Goal: Task Accomplishment & Management: Complete application form

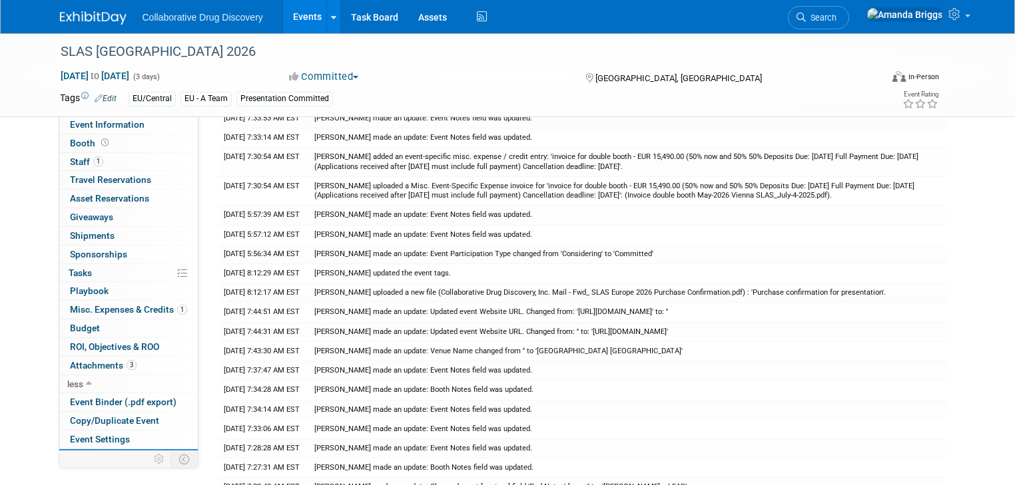
scroll to position [33, 0]
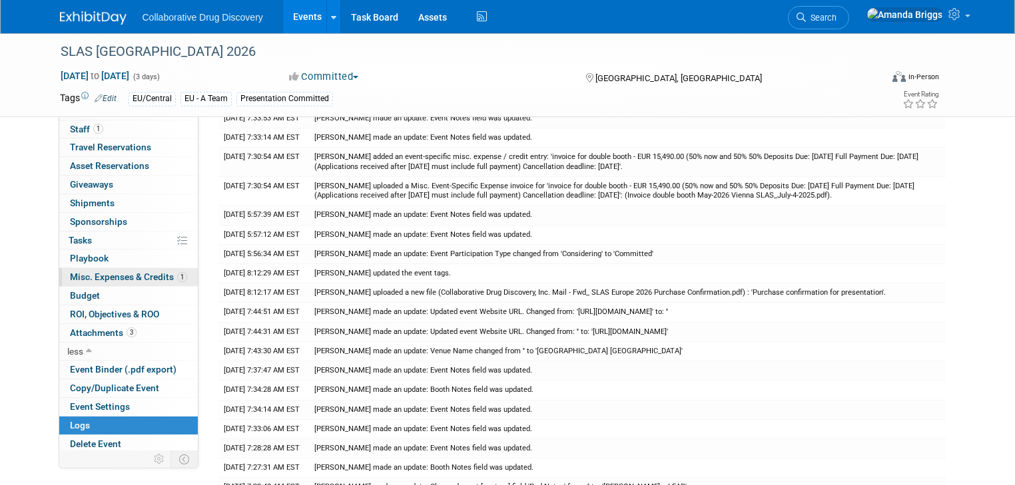
click at [117, 276] on span "Misc. Expenses & Credits 1" at bounding box center [128, 277] width 117 height 11
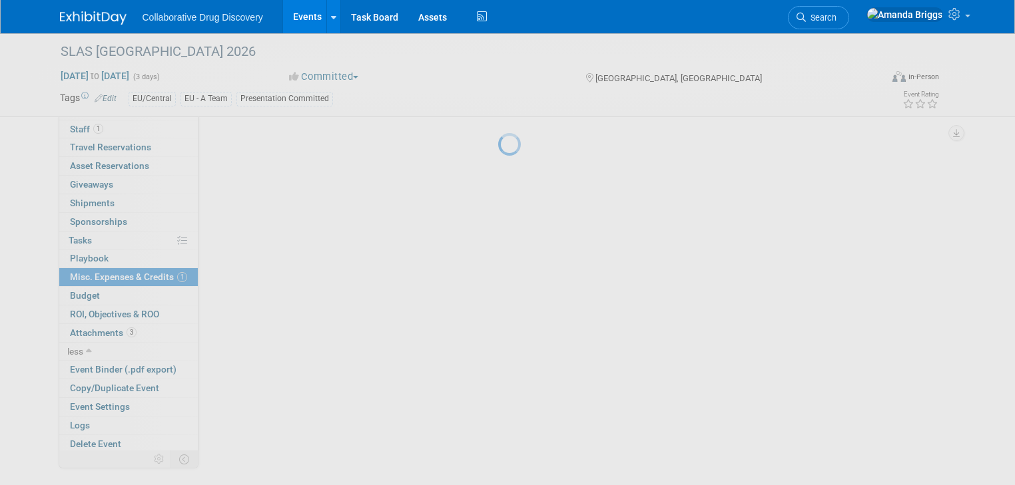
scroll to position [0, 0]
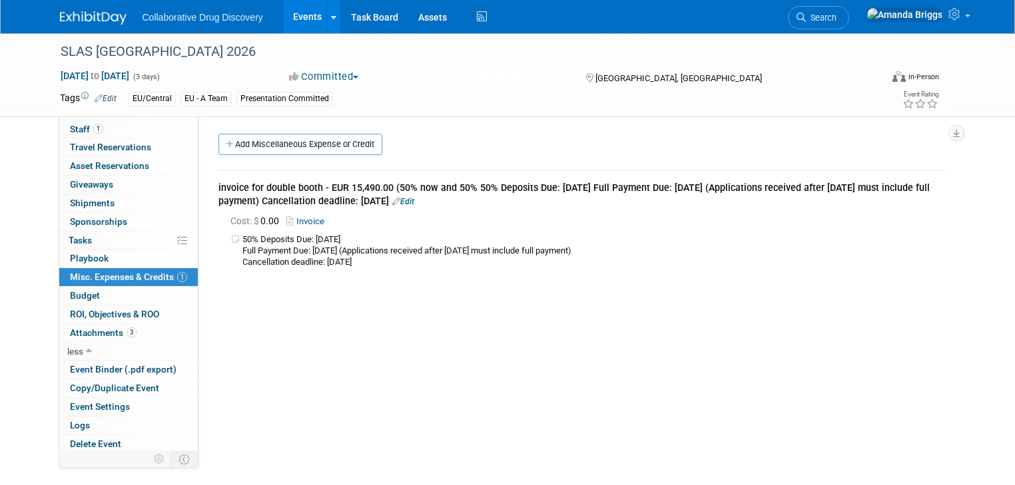
click at [298, 218] on link "Invoice" at bounding box center [307, 221] width 43 height 10
click at [836, 21] on span "Search" at bounding box center [821, 18] width 31 height 10
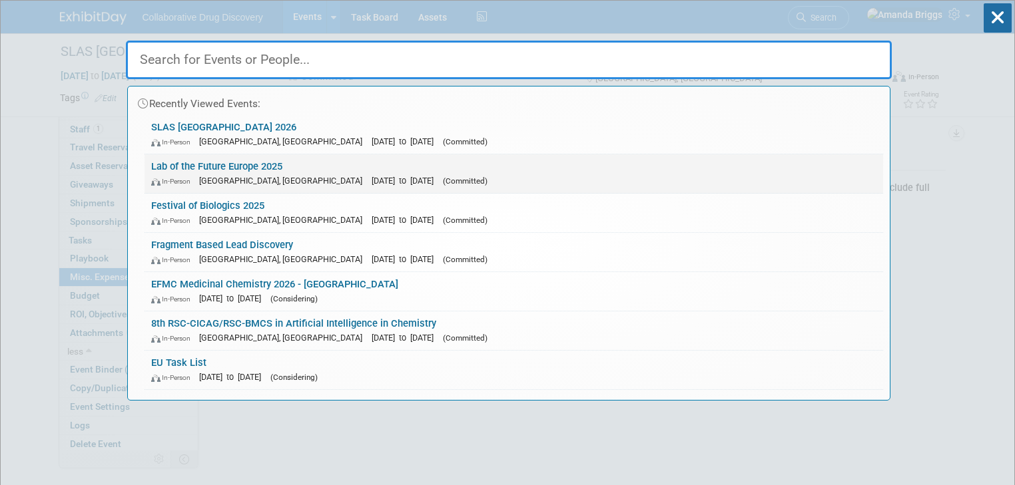
click at [244, 169] on link "Lab of the Future Europe 2025 In-Person Amsterdam, Netherlands Sep 30, 2025 to …" at bounding box center [513, 173] width 738 height 39
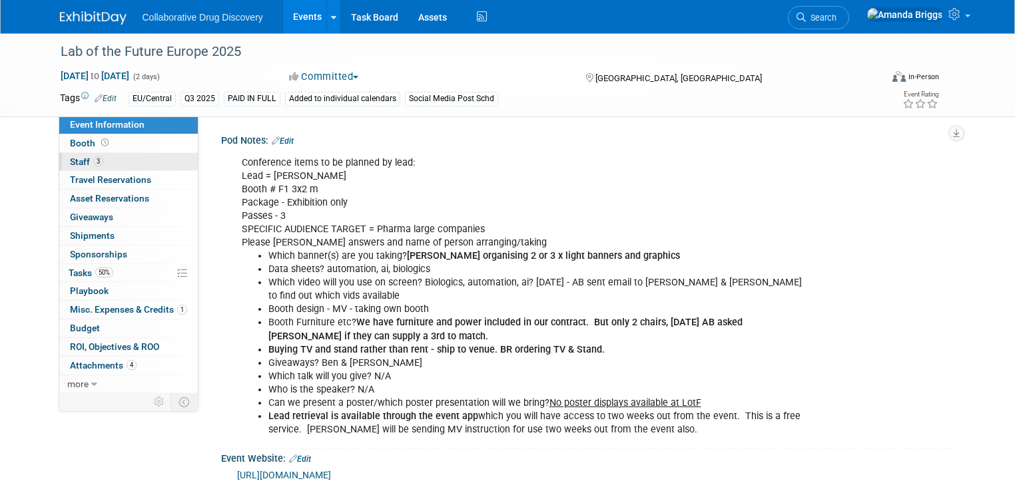
click at [70, 158] on span "Staff 3" at bounding box center [86, 161] width 33 height 11
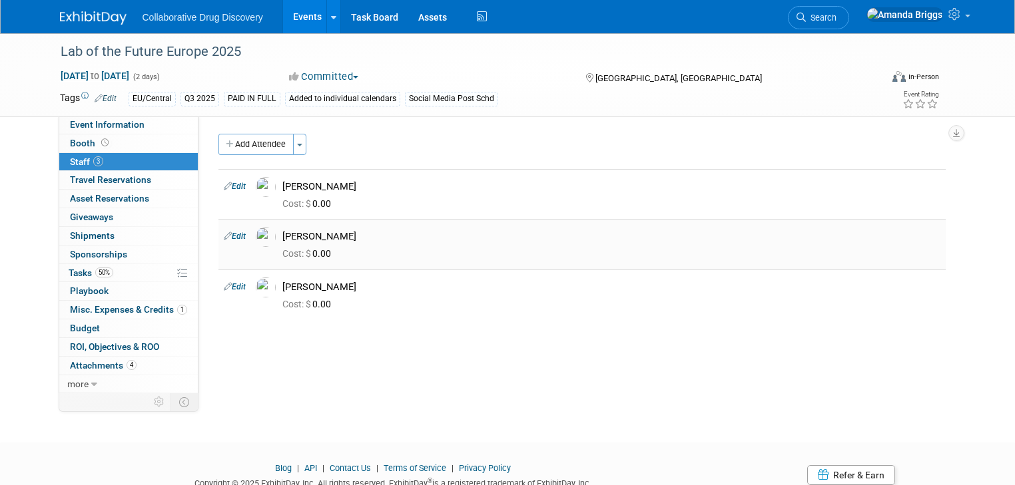
click at [226, 237] on link "Edit" at bounding box center [235, 236] width 22 height 9
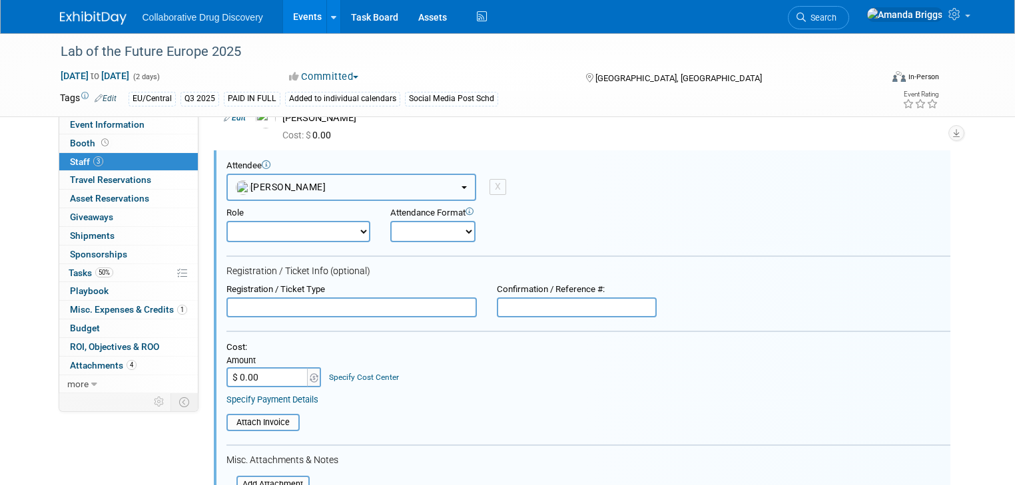
click at [461, 188] on b "button" at bounding box center [463, 187] width 5 height 3
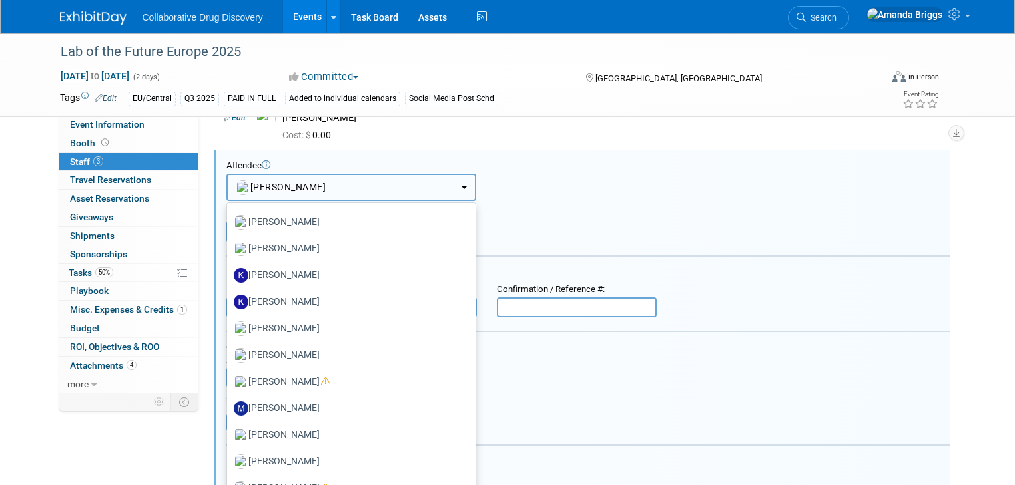
scroll to position [852, 0]
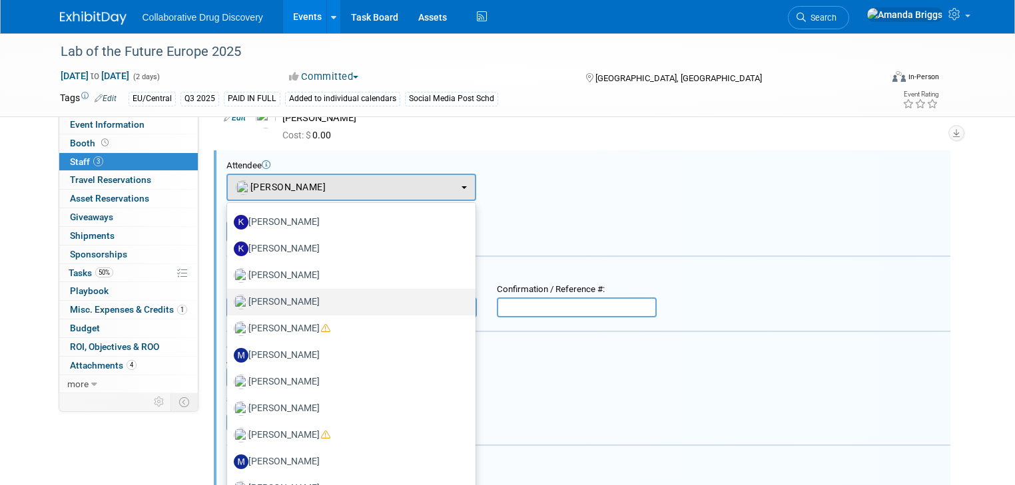
click at [274, 297] on label "[PERSON_NAME]" at bounding box center [348, 302] width 228 height 21
click at [229, 297] on input "[PERSON_NAME]" at bounding box center [224, 300] width 9 height 9
select select "8c9dd01d-2dad-4301-b4a0-7d7cbca24d31"
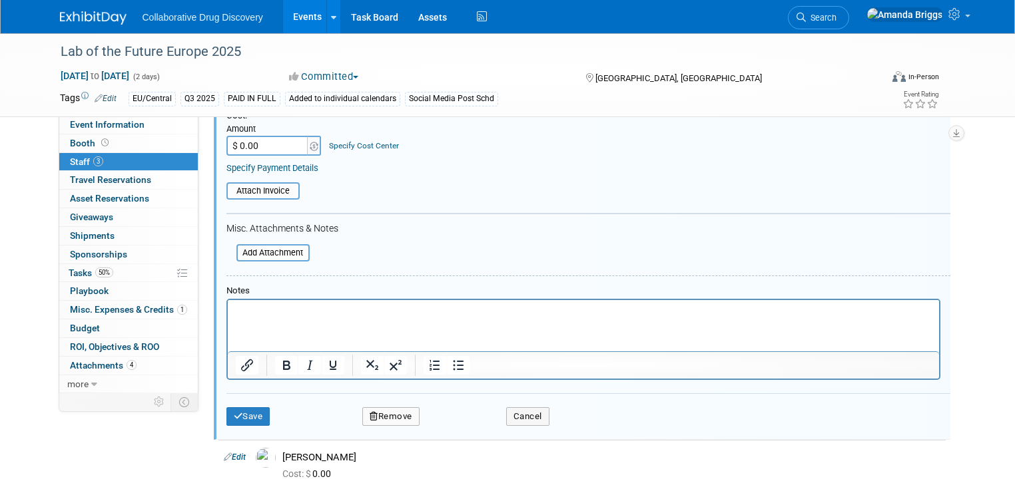
scroll to position [388, 0]
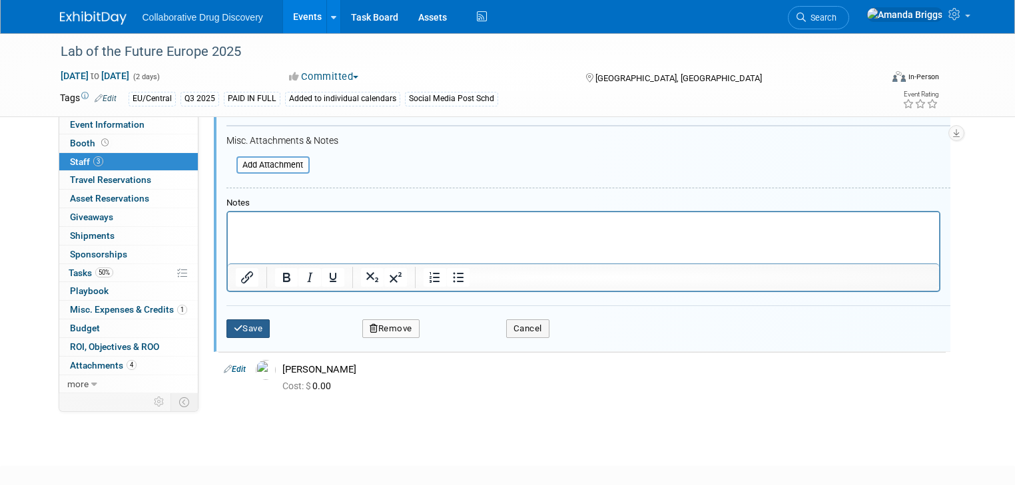
click at [234, 320] on button "Save" at bounding box center [248, 329] width 44 height 19
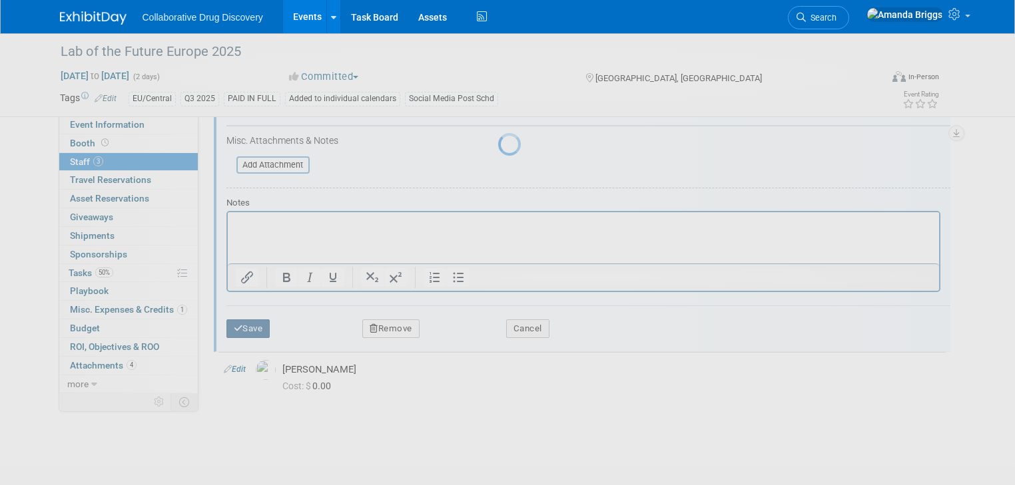
scroll to position [51, 0]
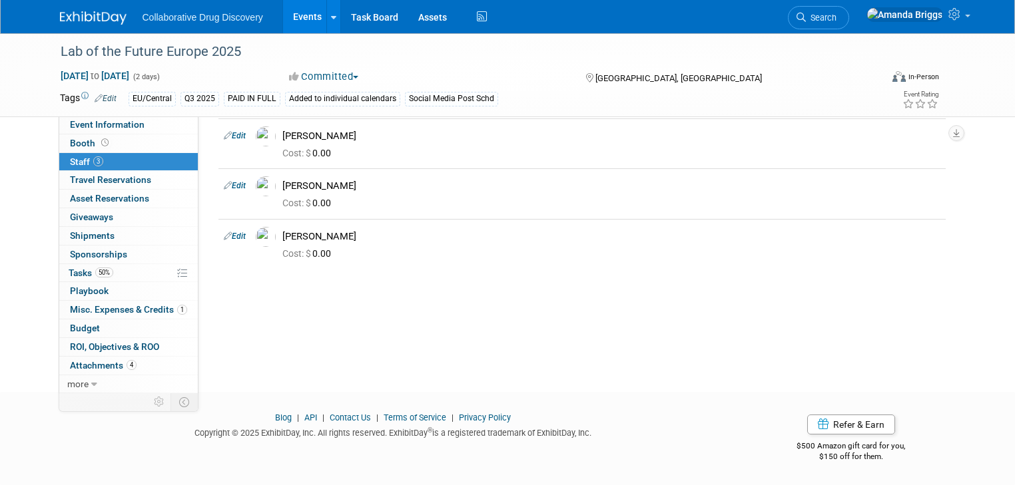
click at [836, 17] on span "Search" at bounding box center [821, 18] width 31 height 10
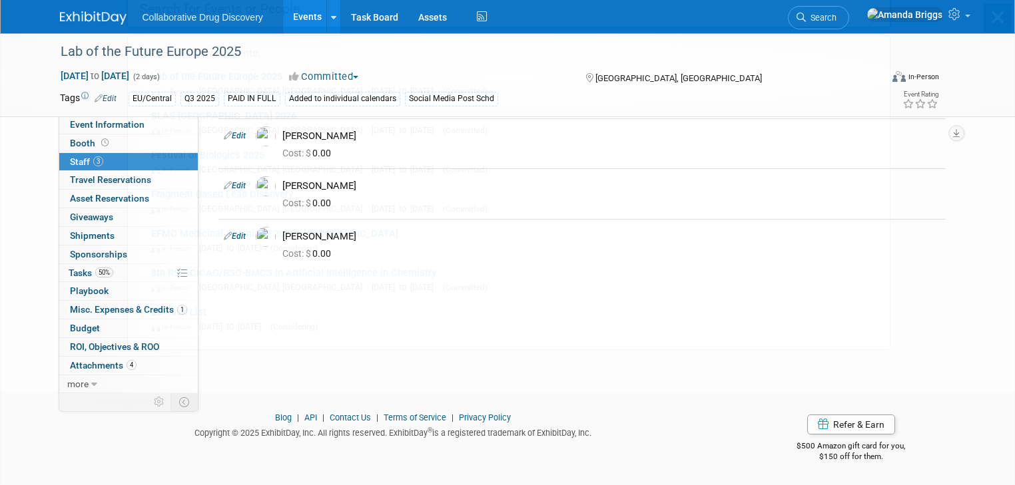
scroll to position [0, 0]
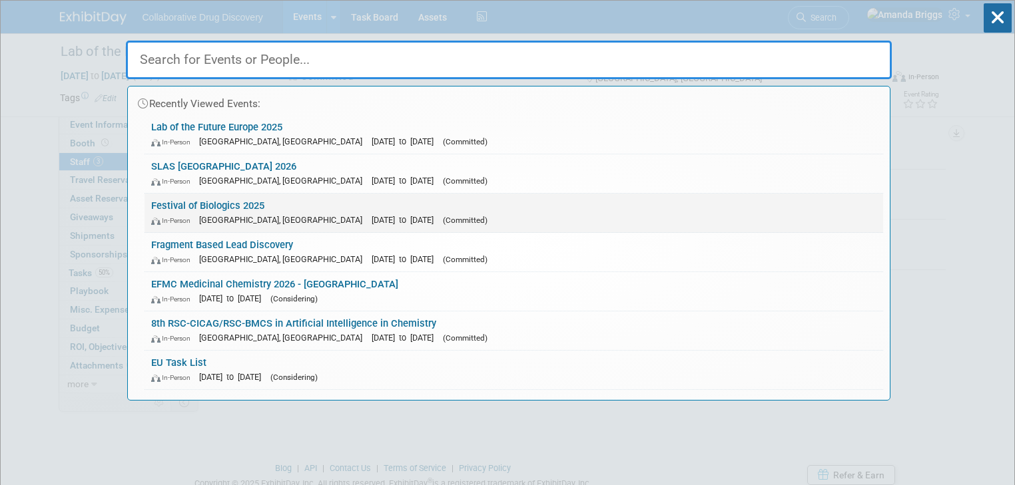
click at [213, 204] on link "Festival of Biologics 2025 In-Person Basel, Switzerland Sep 30, 2025 to Oct 2, …" at bounding box center [513, 213] width 738 height 39
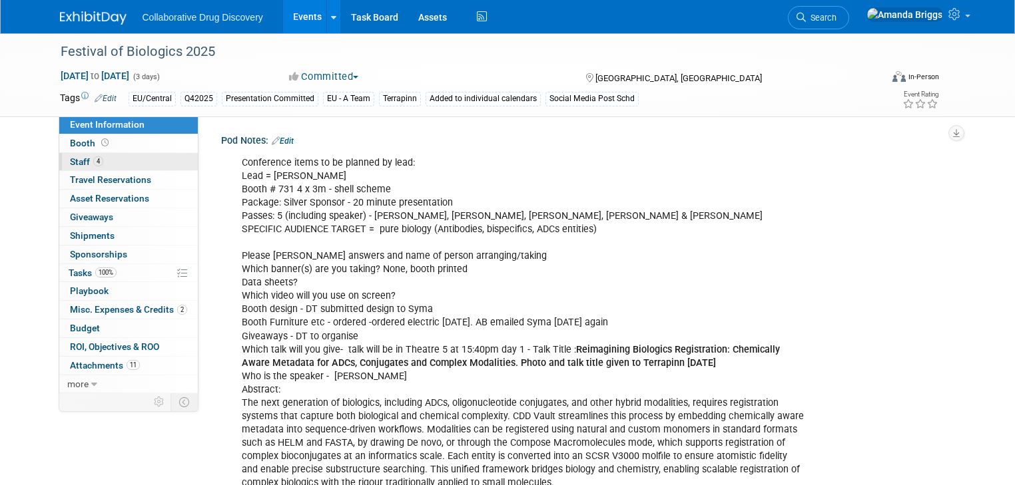
click at [70, 163] on span "Staff 4" at bounding box center [86, 161] width 33 height 11
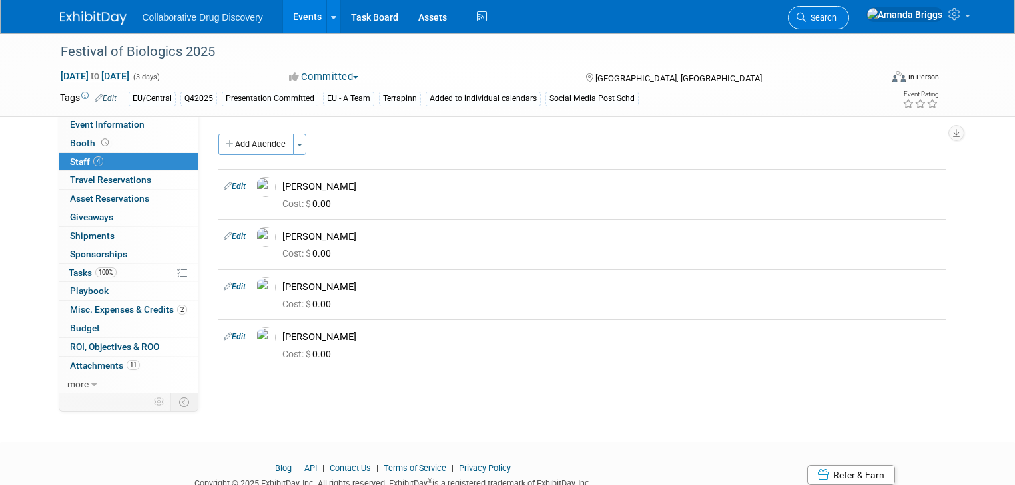
click at [836, 19] on span "Search" at bounding box center [821, 18] width 31 height 10
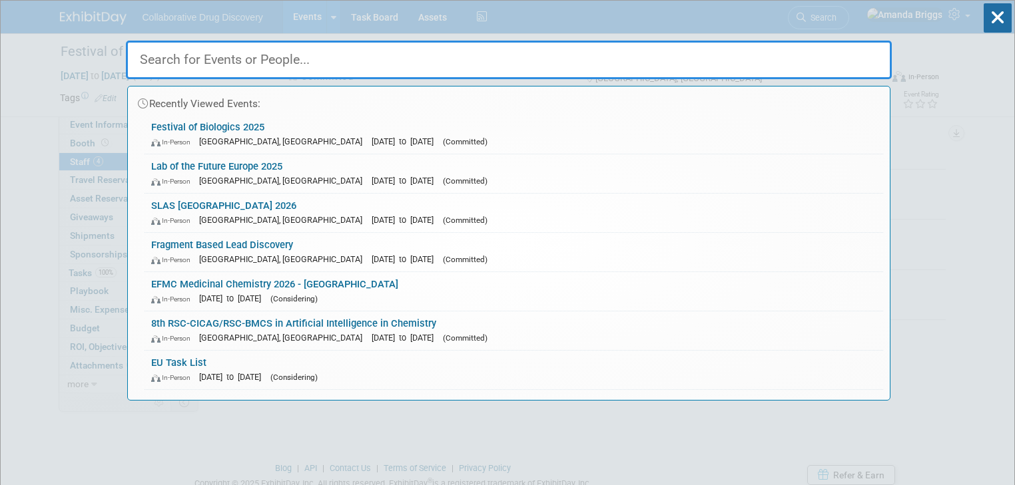
click at [519, 65] on input "text" at bounding box center [509, 60] width 766 height 39
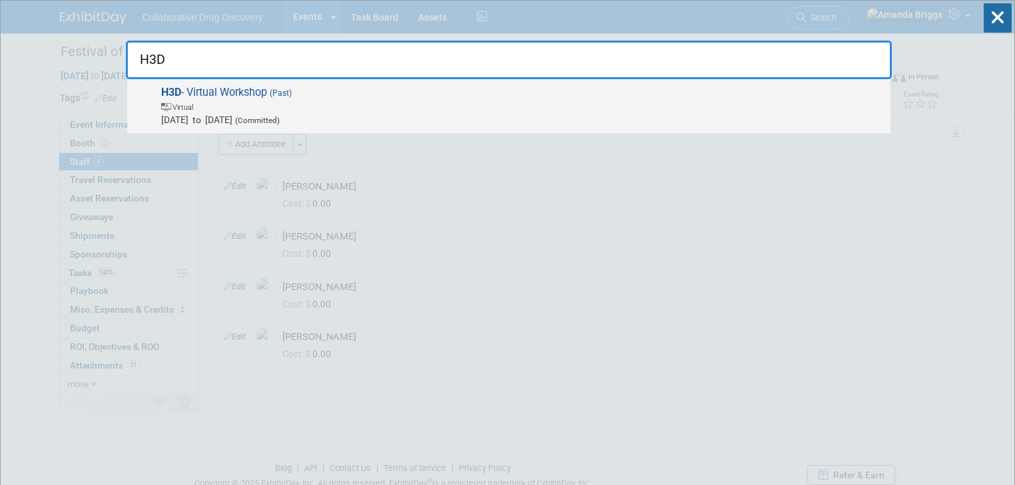
type input "H3D"
click at [216, 93] on span "H3D - Virtual Workshop (Past) Virtual May 22, 2024 to May 22, 2024 (Committed)" at bounding box center [520, 106] width 726 height 41
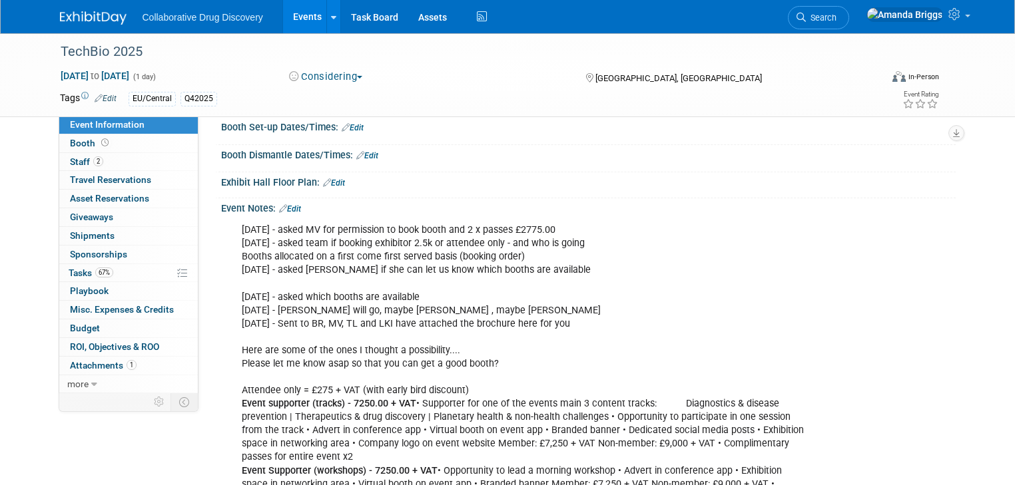
scroll to position [213, 0]
click at [296, 19] on link "Events" at bounding box center [307, 16] width 49 height 33
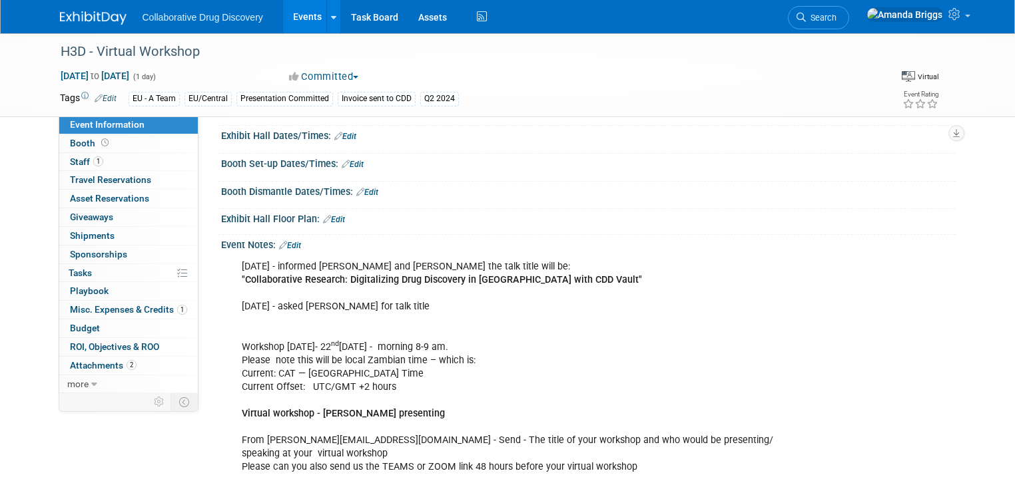
scroll to position [320, 0]
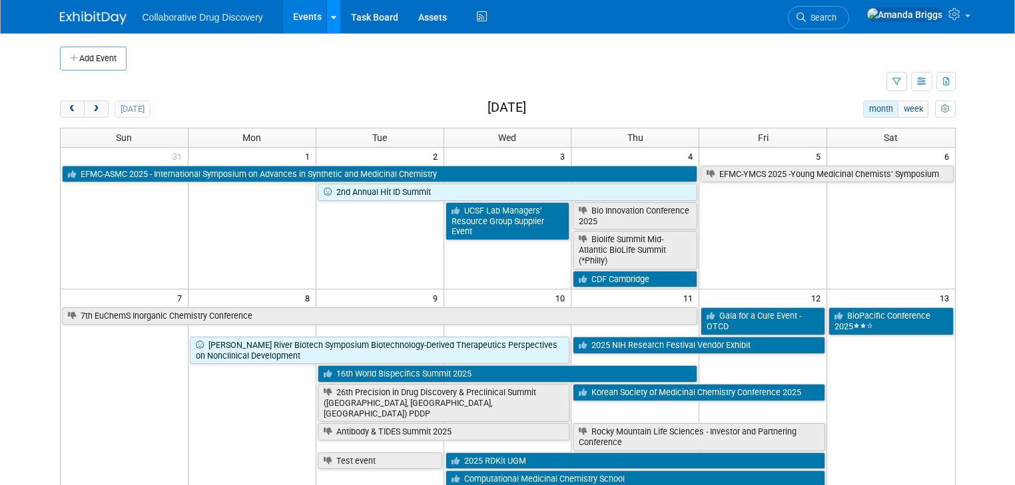
click at [331, 16] on icon at bounding box center [333, 17] width 5 height 9
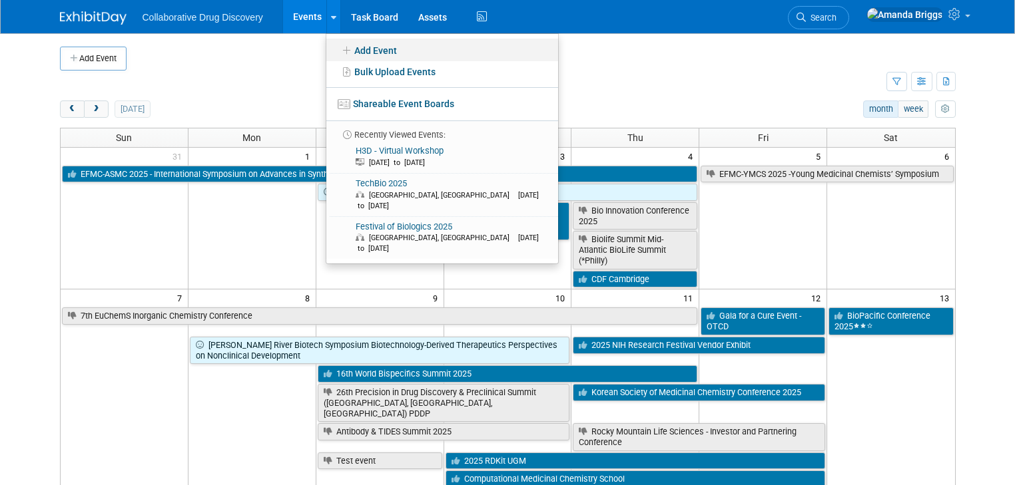
click at [346, 55] on link "Add Event" at bounding box center [442, 50] width 232 height 23
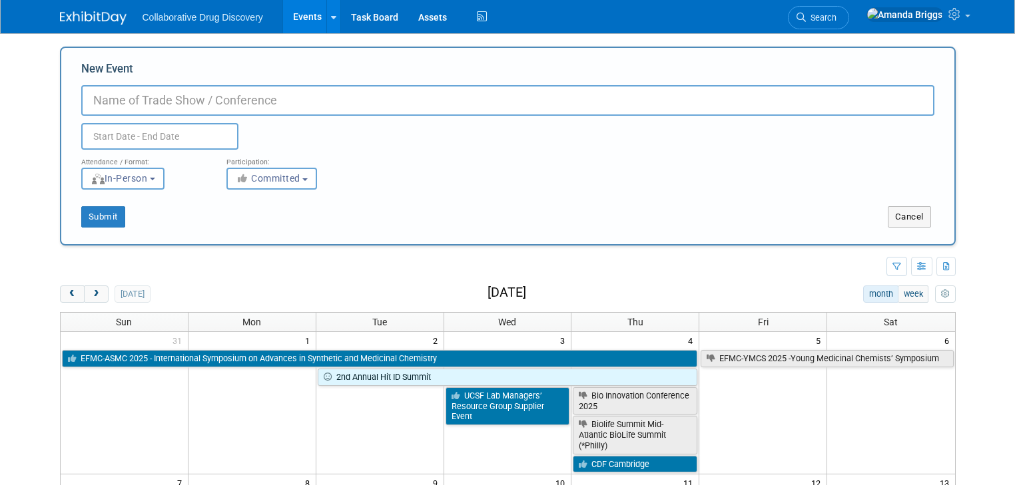
click at [208, 95] on input "New Event" at bounding box center [507, 100] width 853 height 31
paste input "6th H3D Symposium"
type input "6th H3D Symposium"
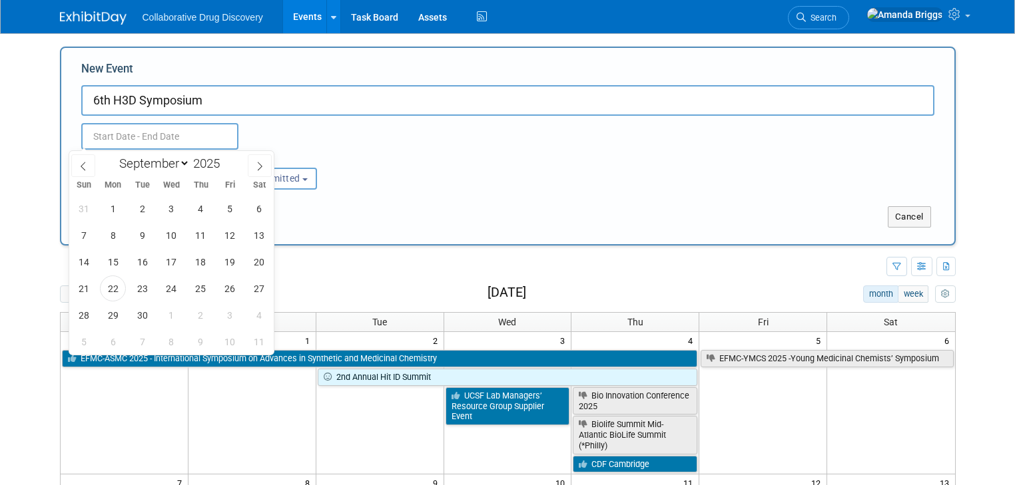
click at [184, 133] on input "text" at bounding box center [159, 136] width 157 height 27
click at [182, 162] on select "January February March April May June July August September October November De…" at bounding box center [151, 163] width 77 height 17
select select "9"
click at [113, 155] on select "January February March April May June July August September October November De…" at bounding box center [151, 163] width 77 height 17
click at [240, 158] on div "January February March April May June July August September October November De…" at bounding box center [172, 162] width 154 height 23
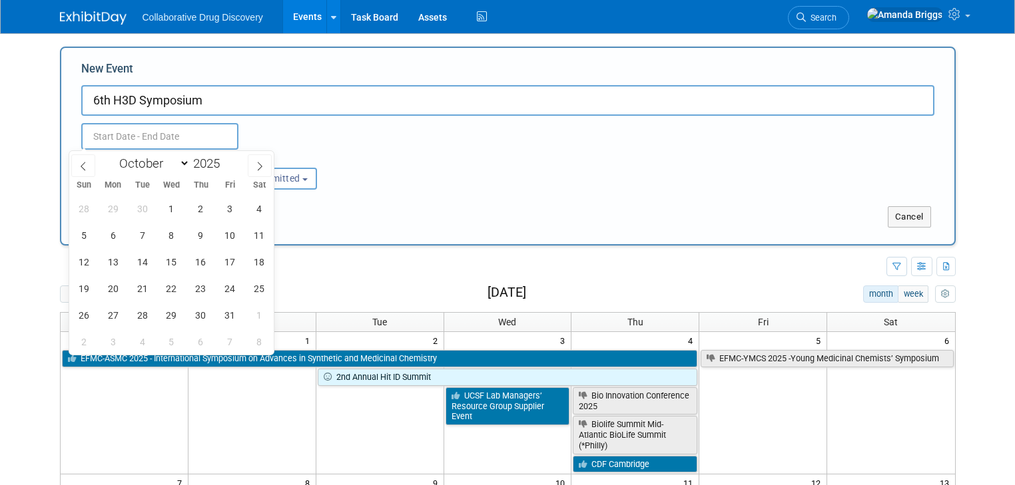
click at [240, 162] on div "January February March April May June July August September October November De…" at bounding box center [172, 162] width 154 height 23
click at [226, 159] on span at bounding box center [224, 160] width 9 height 8
type input "2026"
click at [146, 262] on span "13" at bounding box center [142, 262] width 26 height 26
click at [230, 261] on span "16" at bounding box center [230, 262] width 26 height 26
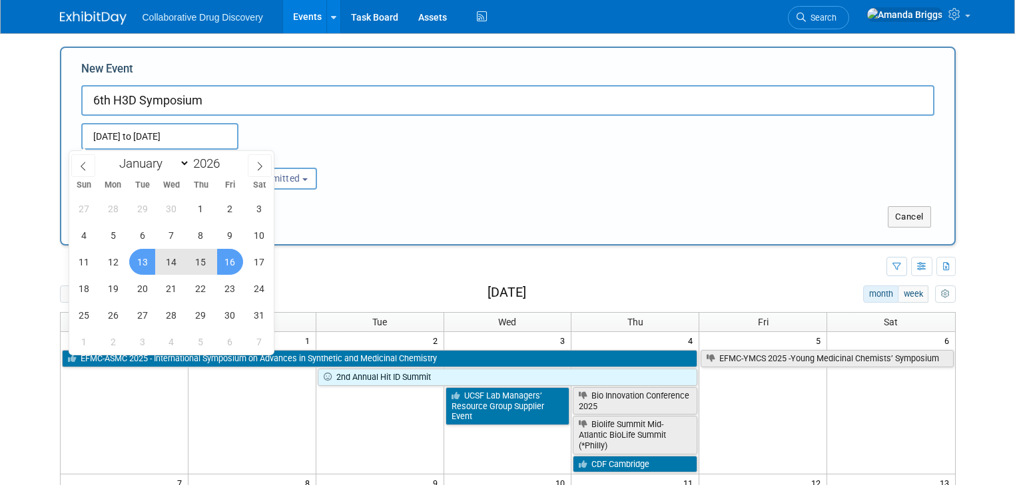
type input "[DATE] to [DATE]"
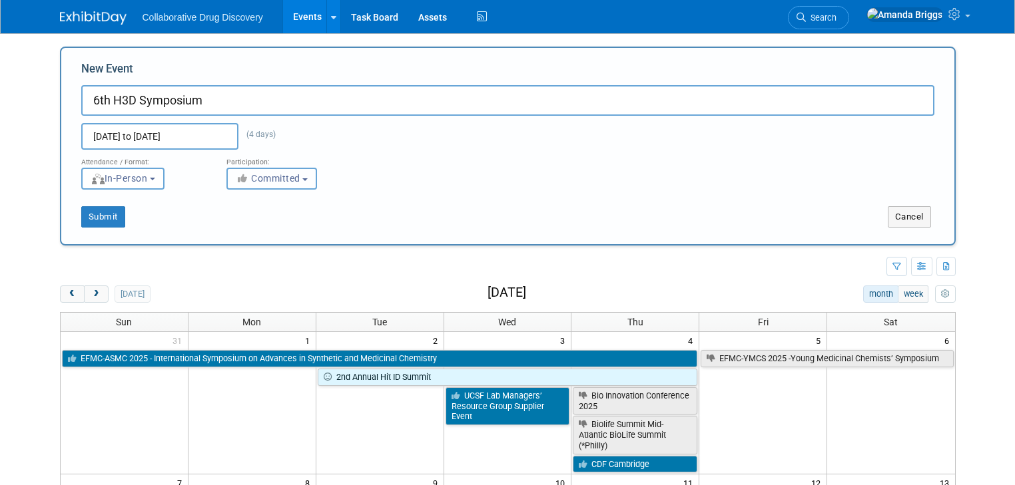
click at [298, 177] on button "Committed" at bounding box center [271, 179] width 91 height 22
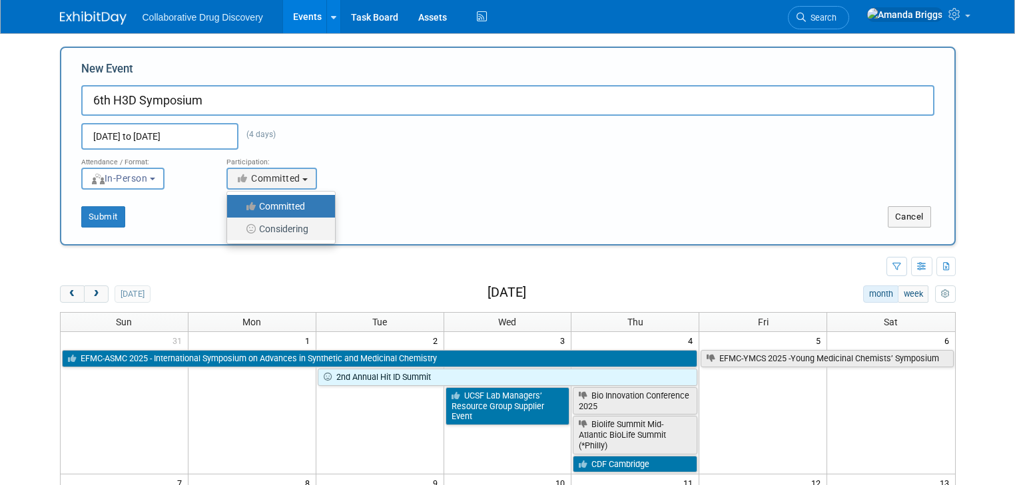
click at [280, 227] on label "Considering" at bounding box center [278, 228] width 88 height 17
click at [239, 227] on input "Considering" at bounding box center [234, 229] width 9 height 9
select select "2"
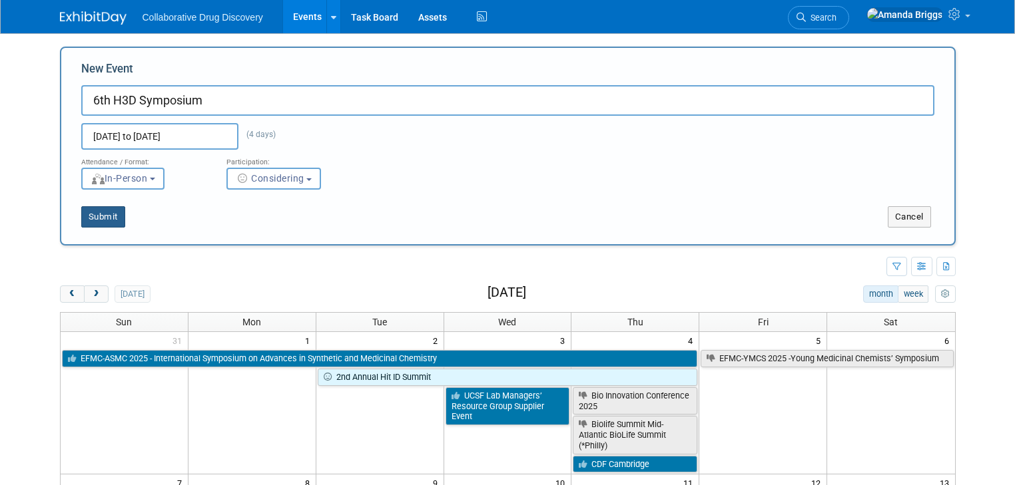
click at [93, 216] on button "Submit" at bounding box center [103, 216] width 44 height 21
type input "6th H3D Symposium"
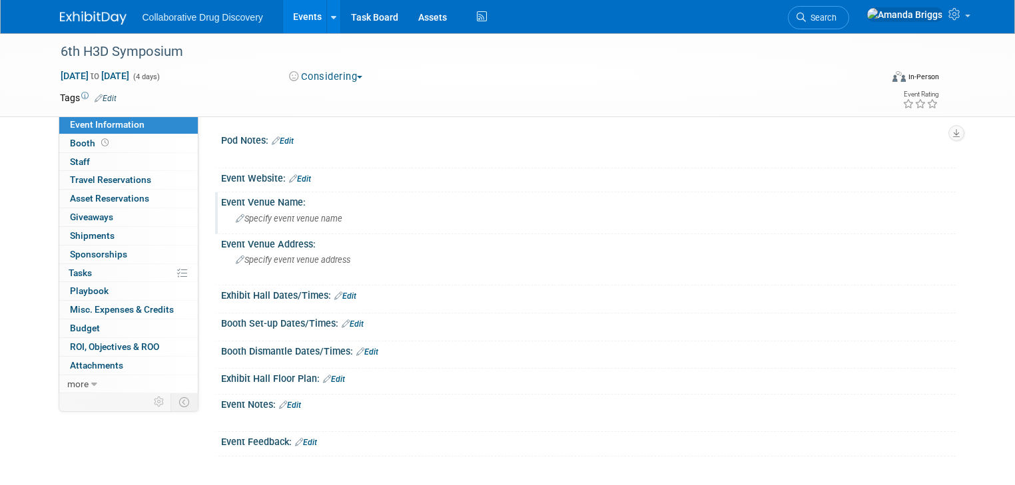
click at [253, 214] on span "Specify event venue name" at bounding box center [289, 219] width 107 height 10
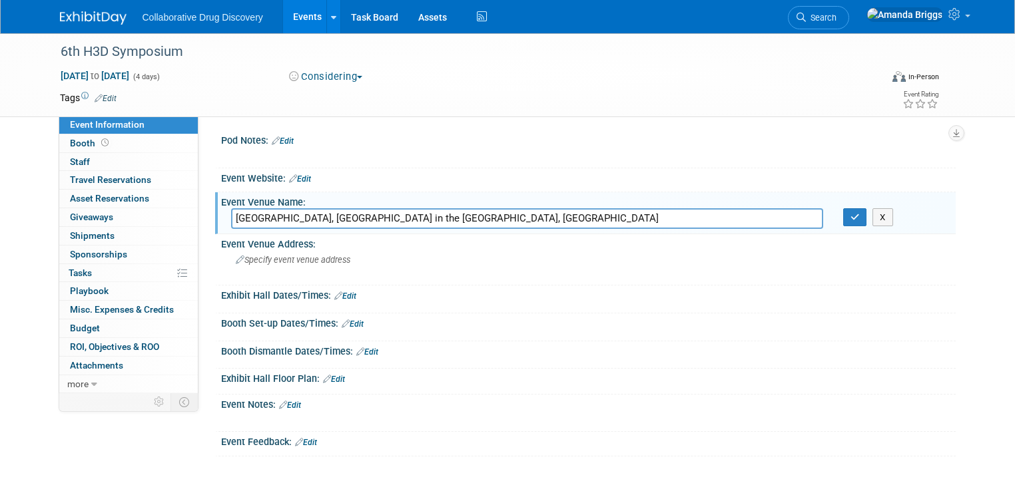
drag, startPoint x: 443, startPoint y: 213, endPoint x: 370, endPoint y: 218, distance: 73.4
click at [370, 218] on input "[GEOGRAPHIC_DATA], [GEOGRAPHIC_DATA] in the [GEOGRAPHIC_DATA], [GEOGRAPHIC_DATA]" at bounding box center [527, 218] width 592 height 21
type input "[GEOGRAPHIC_DATA], [GEOGRAPHIC_DATA] in the [GEOGRAPHIC_DATA], [GEOGRAPHIC_DATA]"
click at [303, 256] on span "Specify event venue address" at bounding box center [293, 260] width 115 height 10
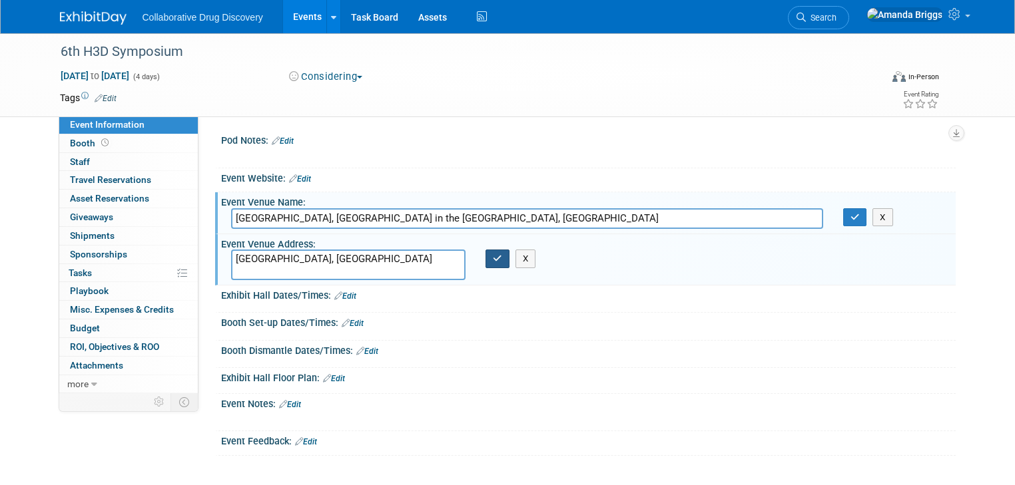
type textarea "[GEOGRAPHIC_DATA], [GEOGRAPHIC_DATA]"
click at [499, 258] on button "button" at bounding box center [497, 259] width 24 height 19
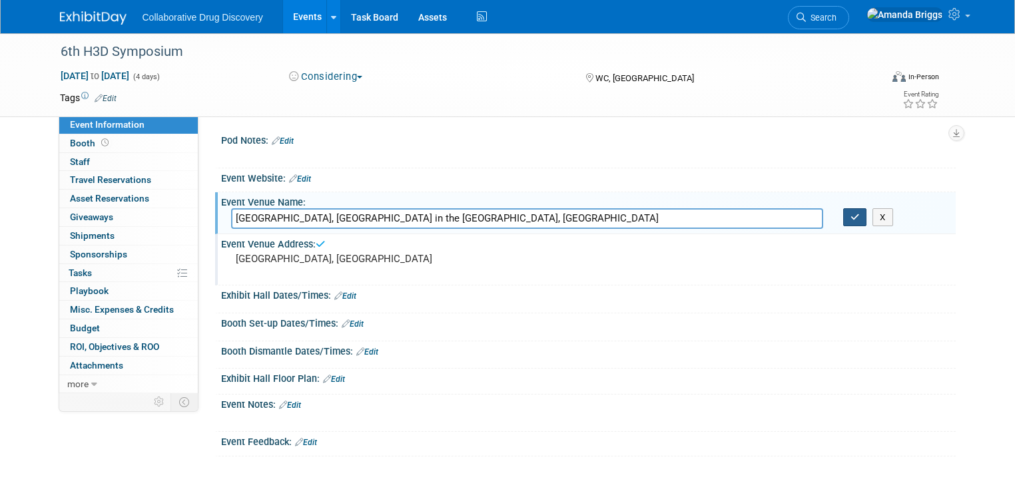
click at [859, 219] on icon "button" at bounding box center [854, 217] width 9 height 9
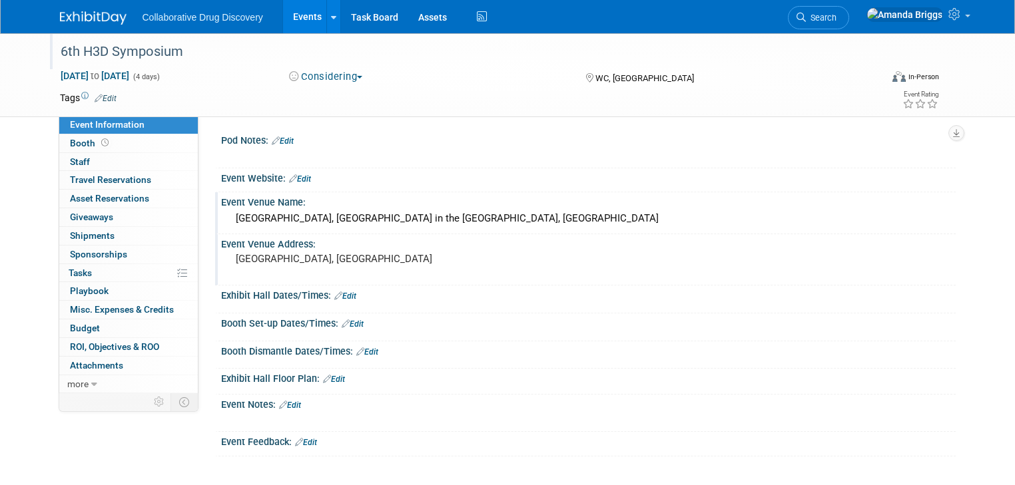
click at [192, 54] on div "6th H3D Symposium" at bounding box center [460, 52] width 808 height 24
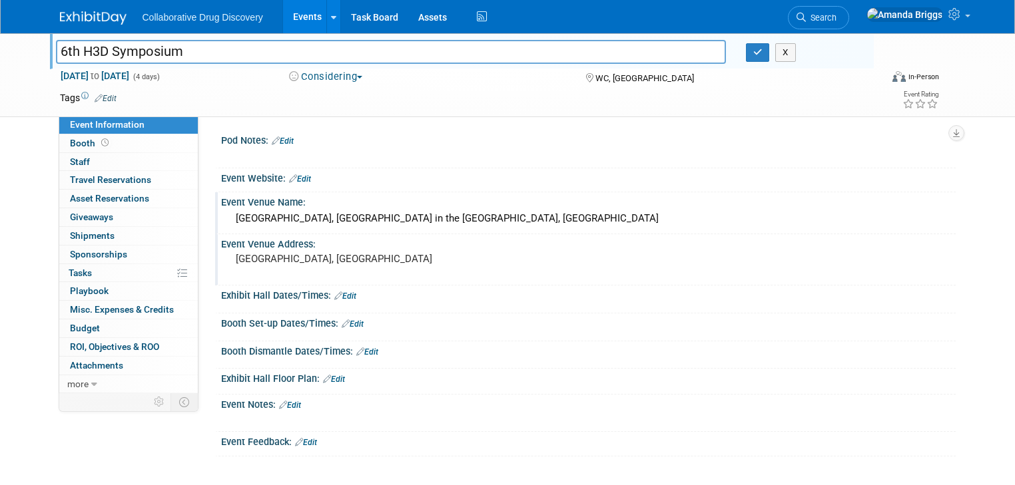
drag, startPoint x: 185, startPoint y: 53, endPoint x: 48, endPoint y: 57, distance: 137.2
click at [56, 57] on input "6th H3D Symposium" at bounding box center [391, 51] width 670 height 23
click at [297, 179] on link "Edit" at bounding box center [300, 178] width 22 height 9
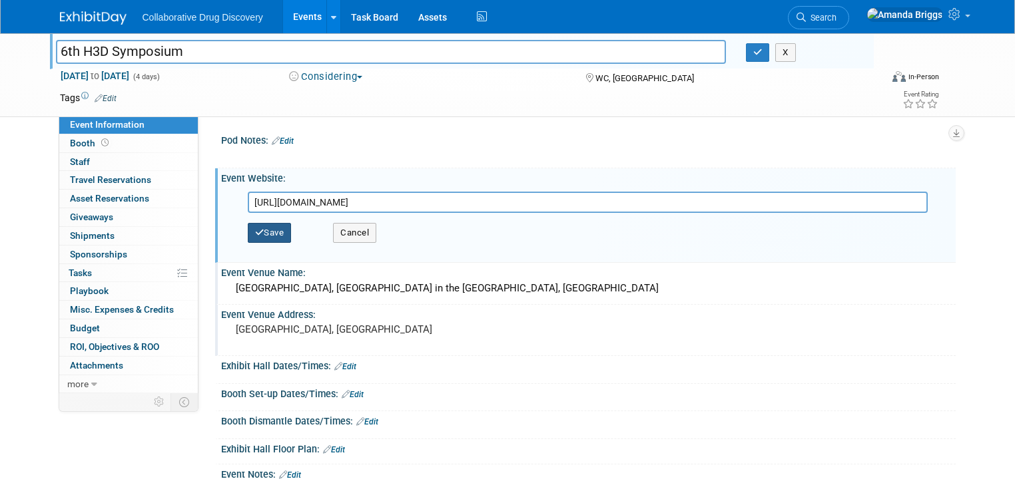
type input "[URL][DOMAIN_NAME]"
click at [266, 229] on button "Save" at bounding box center [270, 233] width 44 height 20
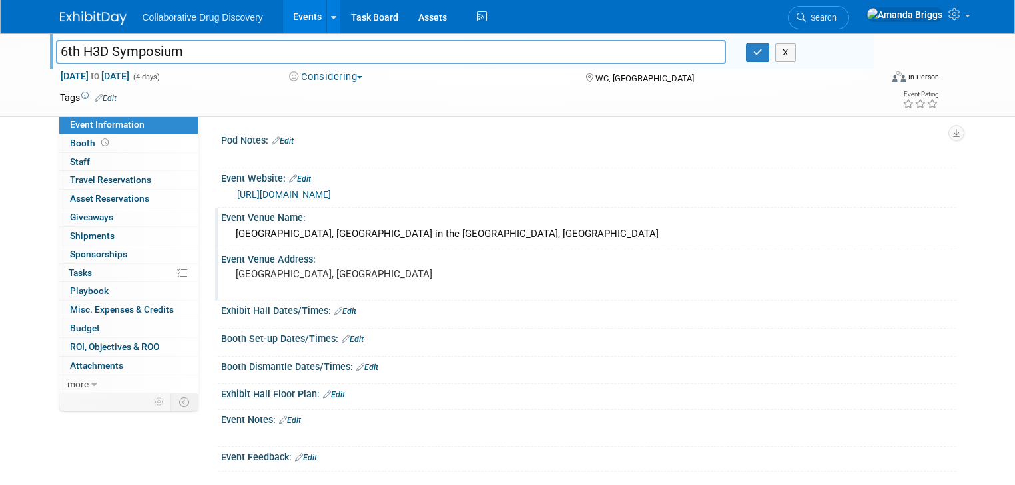
click at [100, 99] on link "Edit" at bounding box center [106, 98] width 22 height 9
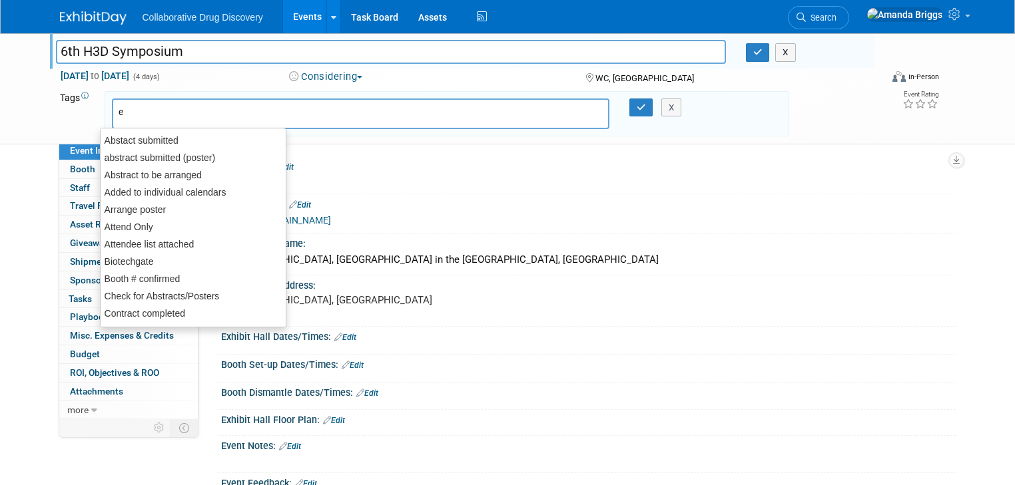
type input "eu"
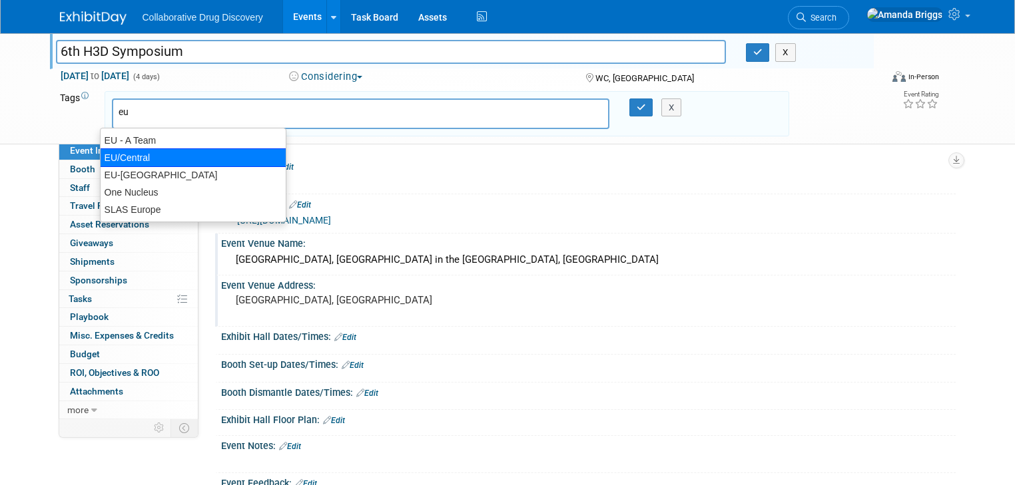
click at [128, 154] on div "EU/Central" at bounding box center [193, 157] width 186 height 19
type input "EU/Central"
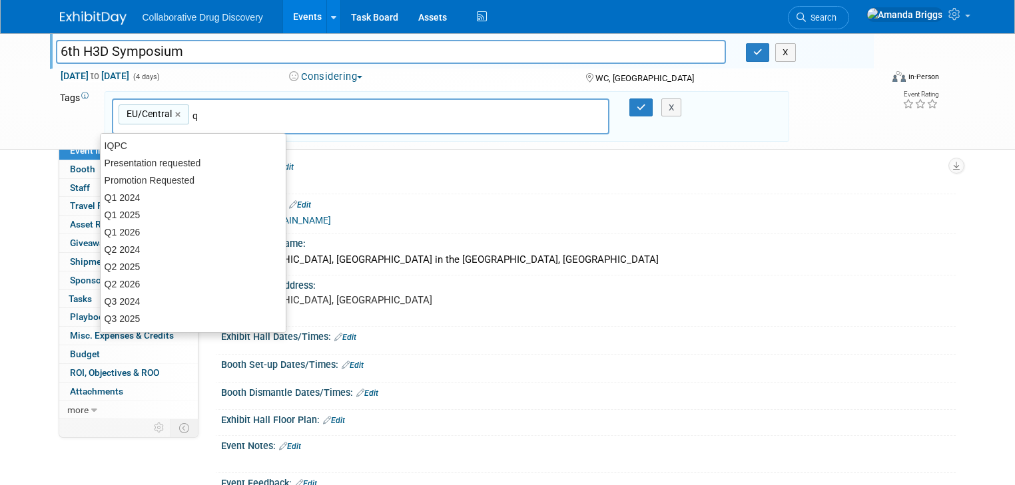
type input "q4"
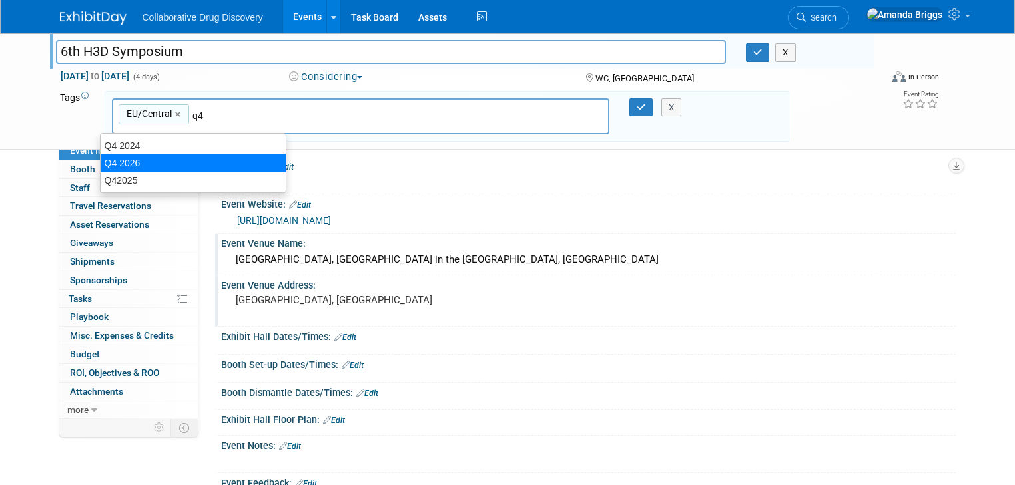
click at [198, 160] on div "Q4 2026" at bounding box center [193, 163] width 186 height 19
type input "EU/Central, Q4 2026"
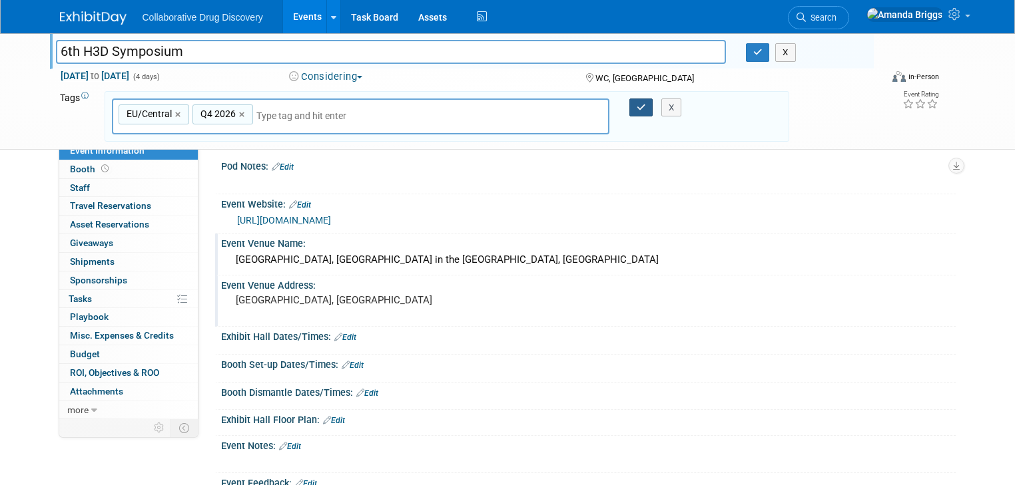
click at [646, 110] on icon "button" at bounding box center [640, 107] width 9 height 9
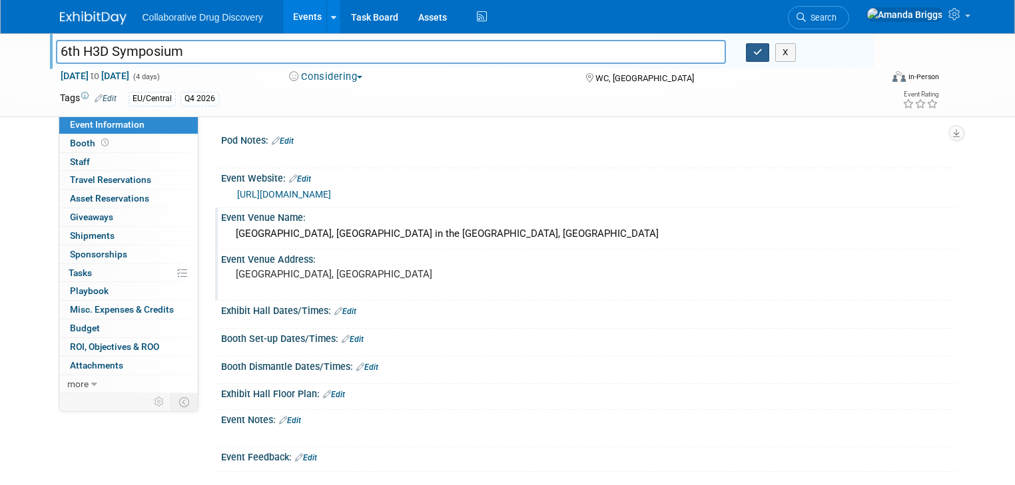
click at [762, 56] on icon "button" at bounding box center [757, 52] width 9 height 9
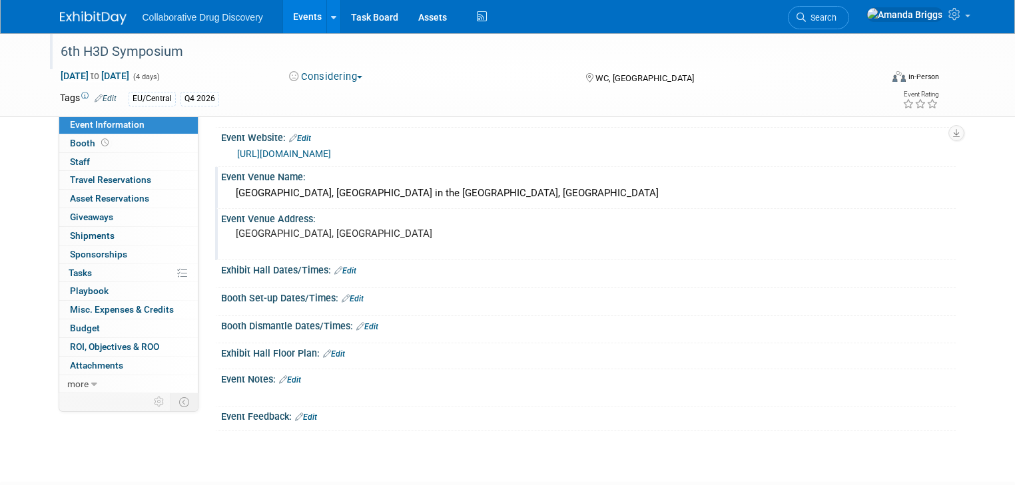
scroll to position [128, 0]
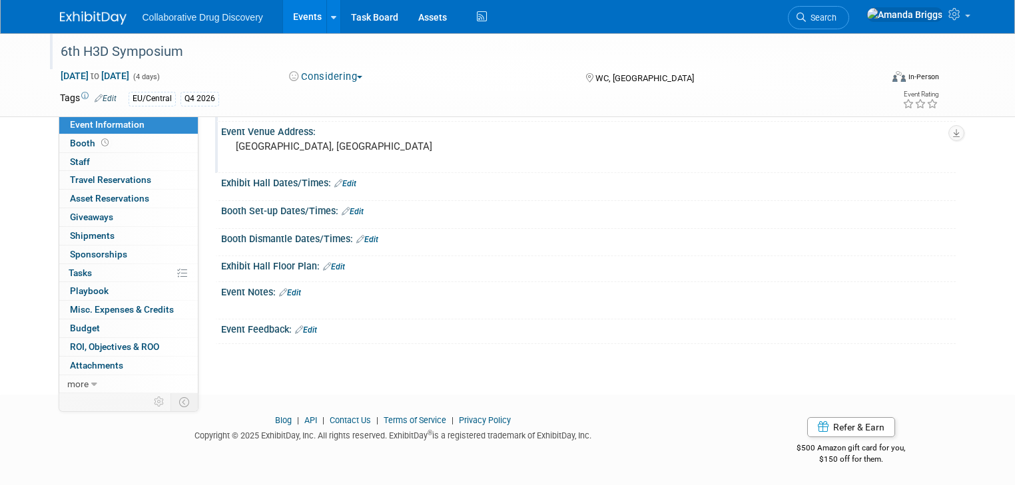
click at [288, 291] on link "Edit" at bounding box center [290, 292] width 22 height 9
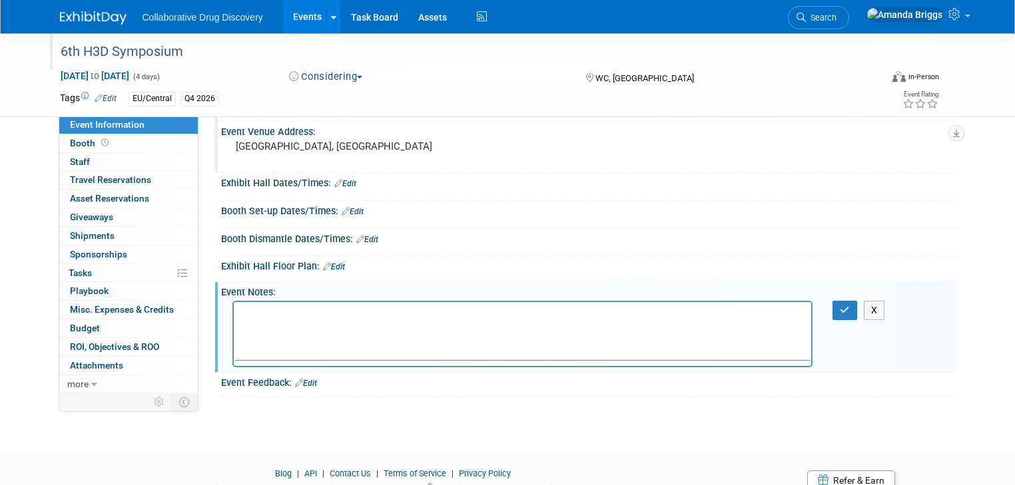
scroll to position [0, 0]
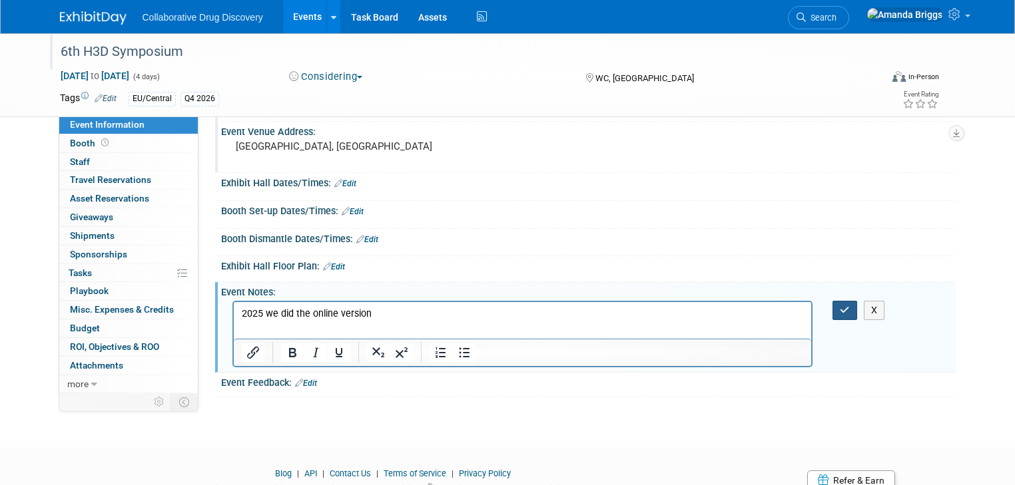
click at [849, 311] on icon "button" at bounding box center [844, 310] width 10 height 9
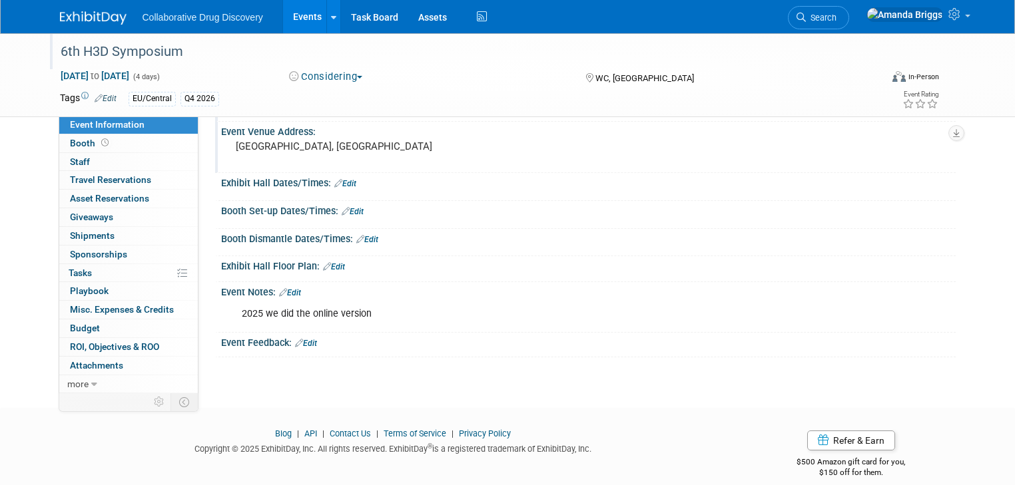
click at [286, 290] on link "Edit" at bounding box center [290, 292] width 22 height 9
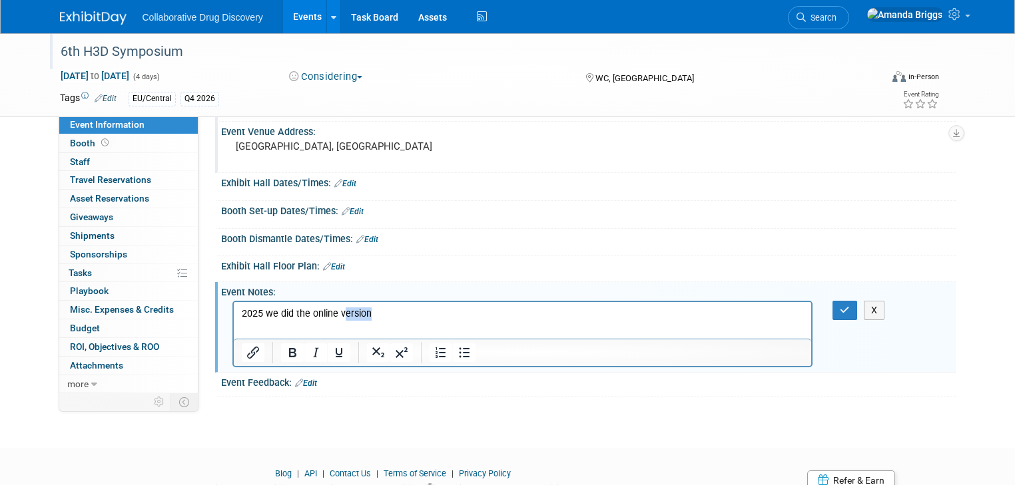
drag, startPoint x: 369, startPoint y: 314, endPoint x: 561, endPoint y: 598, distance: 343.1
click at [342, 315] on p "2025 we did the online version" at bounding box center [522, 314] width 563 height 13
click at [849, 309] on icon "button" at bounding box center [844, 310] width 10 height 9
